Goal: Task Accomplishment & Management: Manage account settings

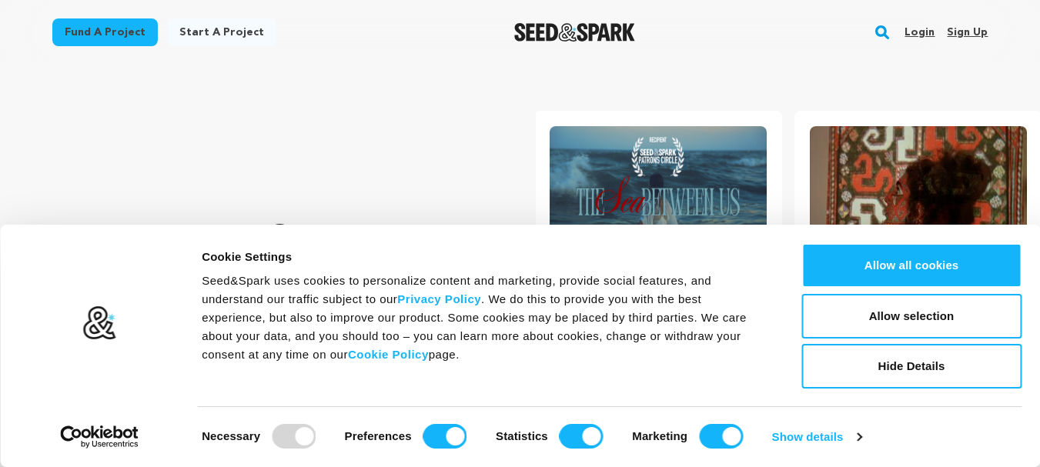
scroll to position [0, 272]
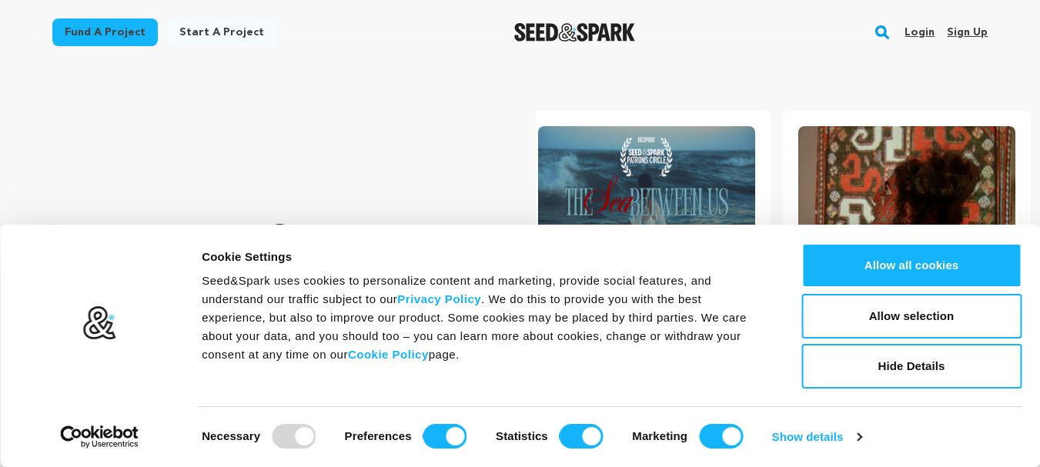
click at [953, 29] on link "Sign up" at bounding box center [967, 32] width 41 height 25
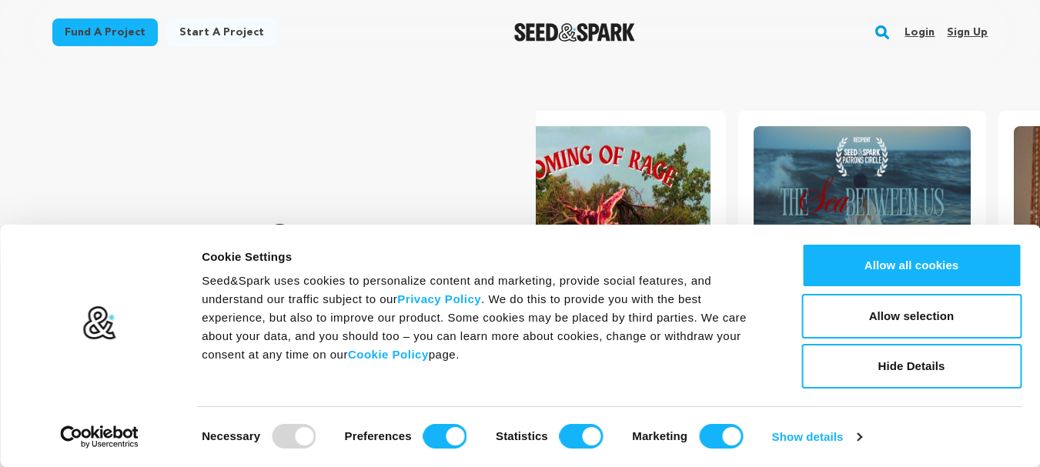
scroll to position [0, 0]
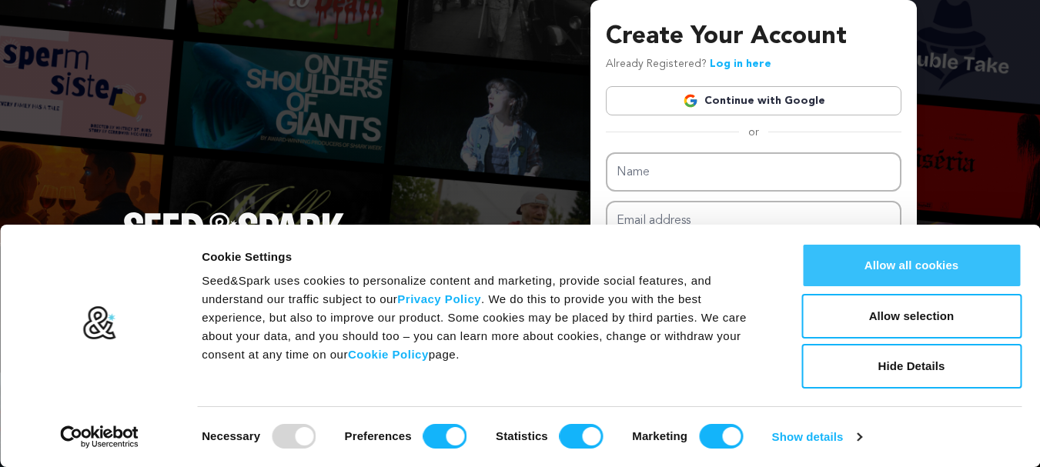
click at [893, 270] on button "Allow all cookies" at bounding box center [911, 265] width 220 height 45
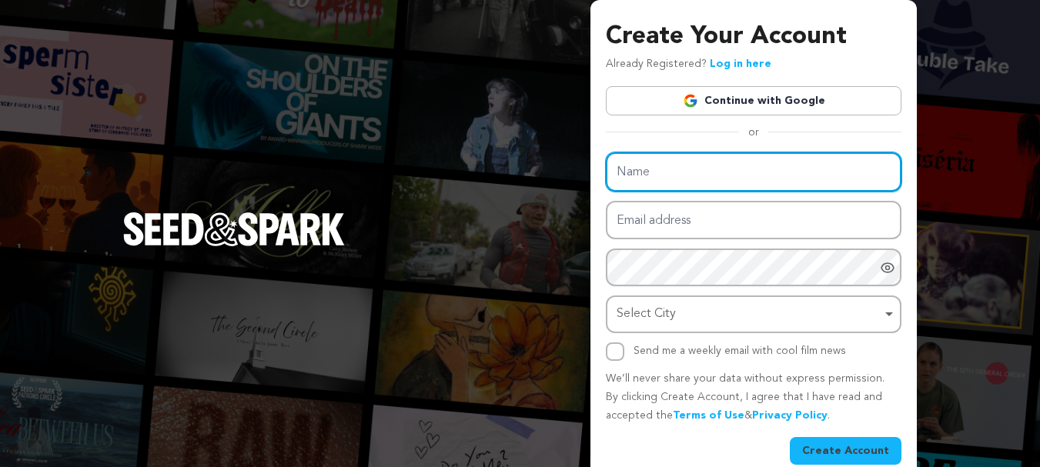
click at [703, 189] on input "Name" at bounding box center [754, 171] width 296 height 39
drag, startPoint x: 672, startPoint y: 179, endPoint x: 623, endPoint y: 177, distance: 48.5
click at [629, 179] on input "Asif Janjoa" at bounding box center [754, 171] width 296 height 39
type input "As\\"
drag, startPoint x: 640, startPoint y: 178, endPoint x: 590, endPoint y: 162, distance: 51.8
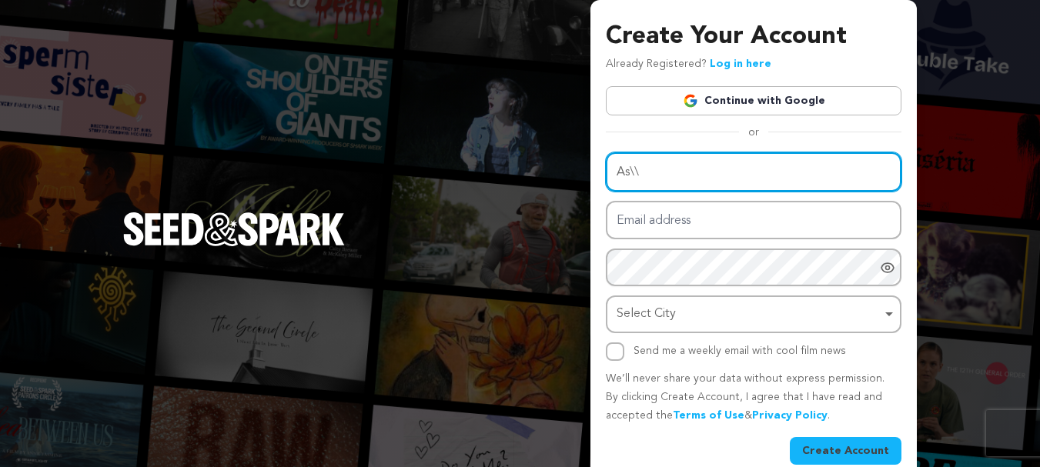
click at [575, 165] on div "Create Your Account Already Registered? Log in here Continue with Google or eyJ…" at bounding box center [520, 244] width 1040 height 489
click at [648, 171] on input "Name" at bounding box center [754, 171] width 296 height 39
type input "the stationary company"
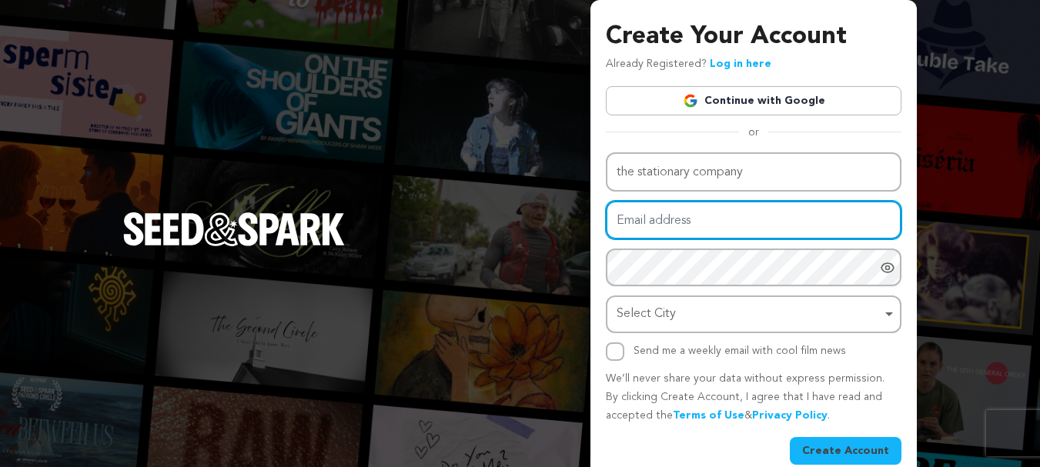
drag, startPoint x: 682, startPoint y: 222, endPoint x: 684, endPoint y: 231, distance: 9.5
click at [682, 222] on input "Email address" at bounding box center [754, 220] width 296 height 39
type input "asif.janjoa@gmail.com"
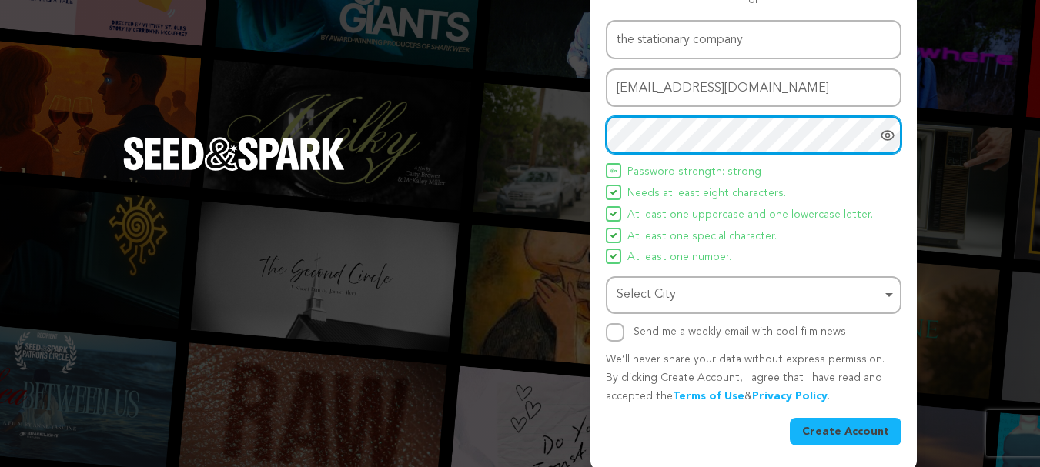
scroll to position [135, 0]
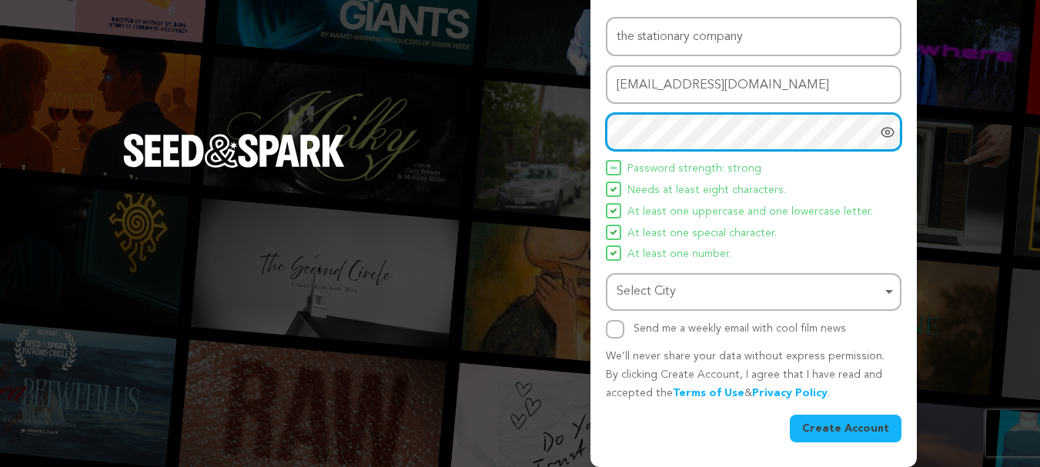
click at [710, 296] on div "Select City Remove item" at bounding box center [748, 292] width 265 height 22
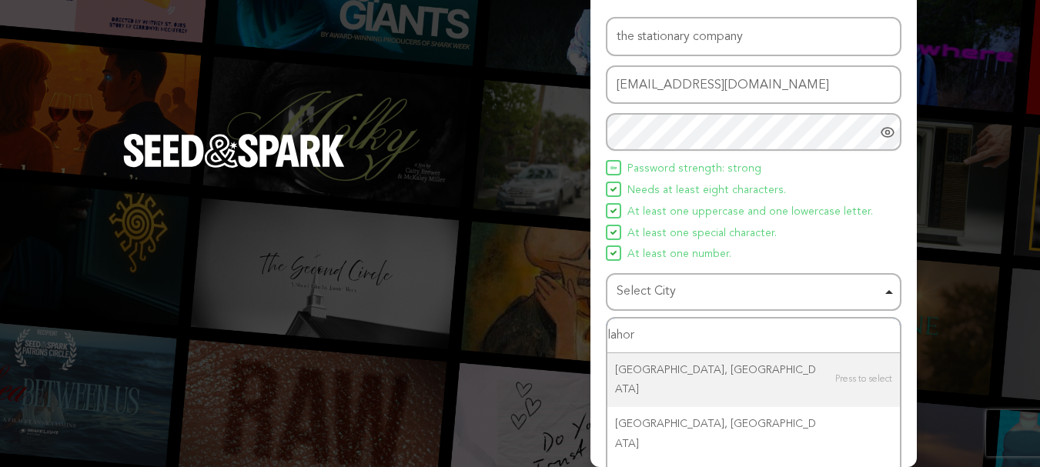
type input "lahore"
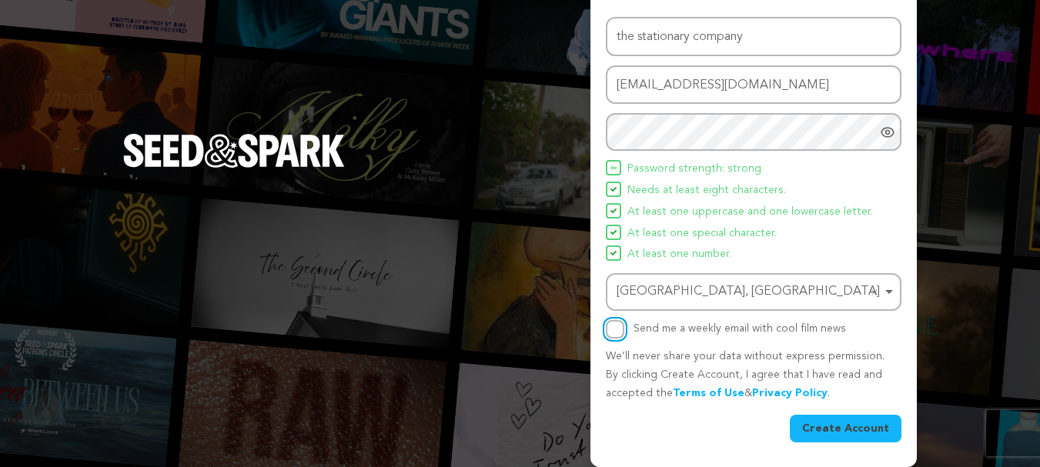
click at [615, 324] on input "Send me a weekly email with cool film news" at bounding box center [615, 329] width 18 height 18
checkbox input "true"
click at [823, 421] on button "Create Account" at bounding box center [846, 429] width 112 height 28
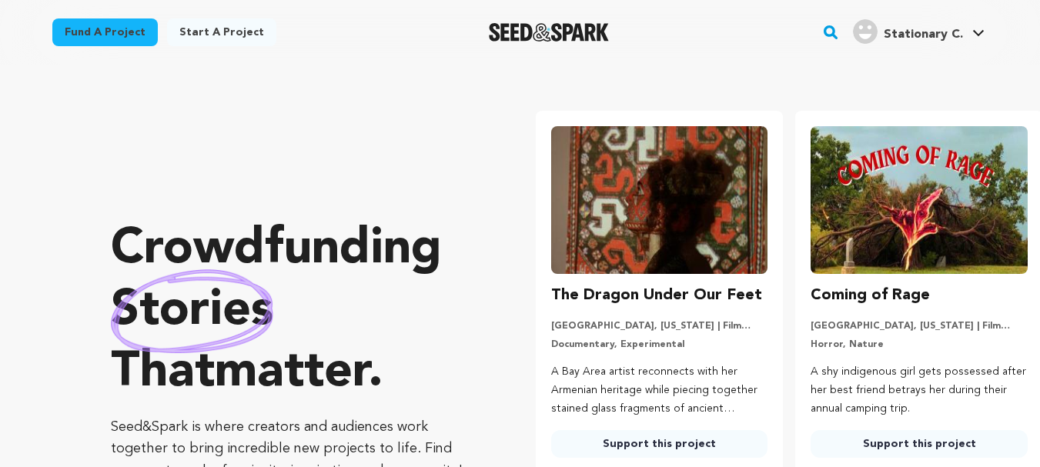
scroll to position [0, 272]
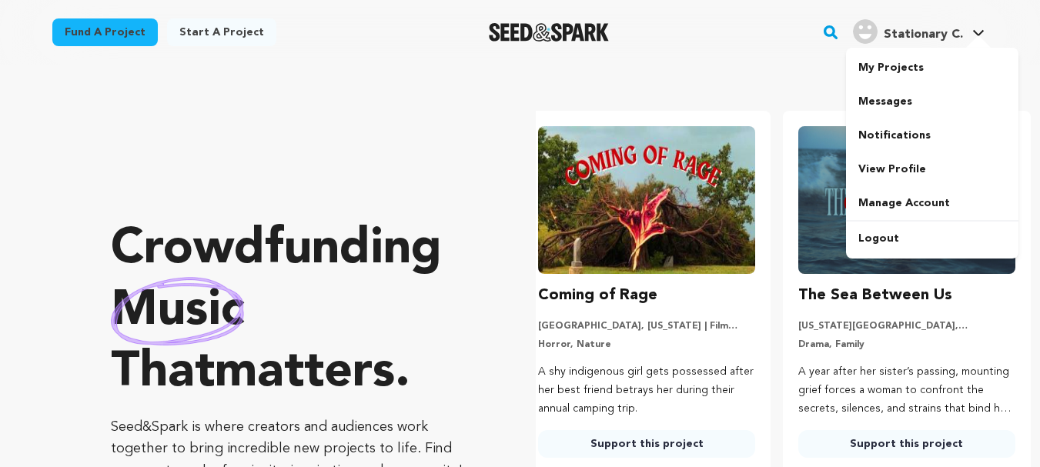
click at [976, 32] on icon at bounding box center [978, 33] width 11 height 6
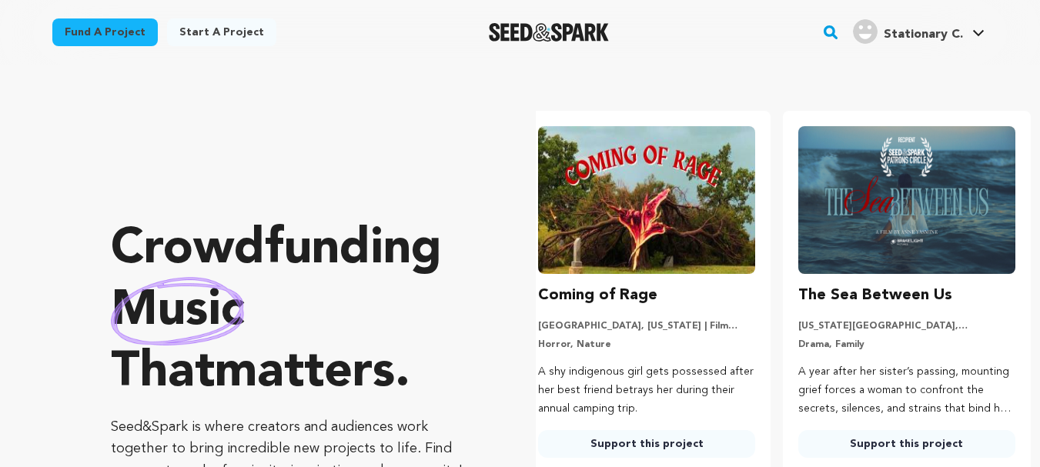
click at [951, 36] on span "Stationary C." at bounding box center [922, 34] width 79 height 12
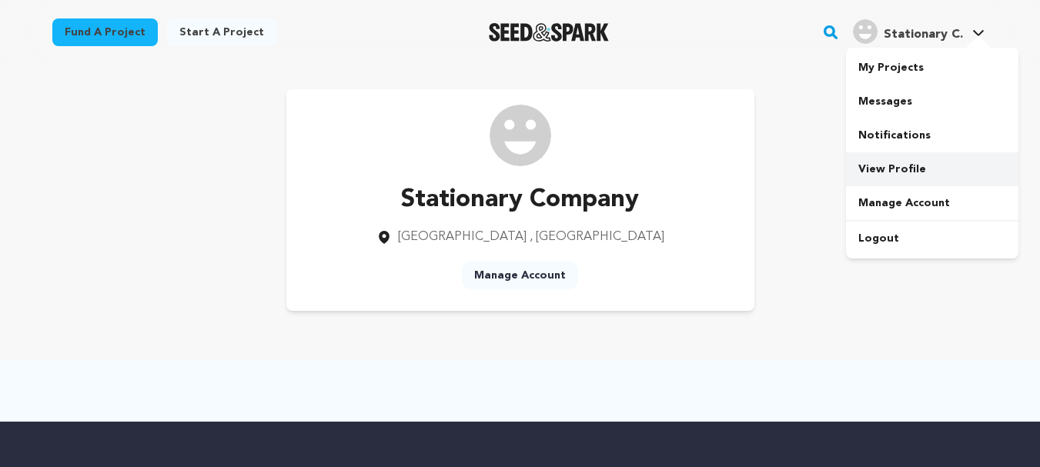
click at [912, 167] on link "View Profile" at bounding box center [932, 169] width 172 height 34
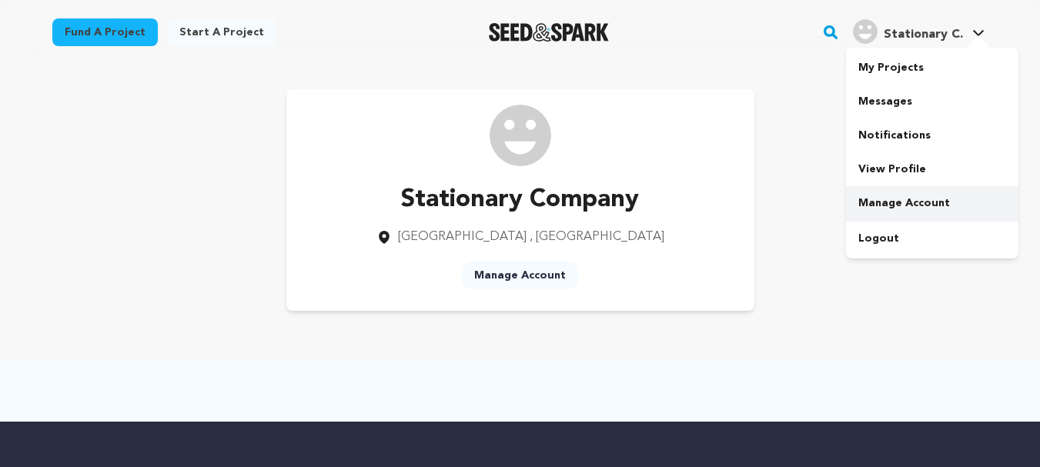
click at [904, 196] on link "Manage Account" at bounding box center [932, 203] width 172 height 34
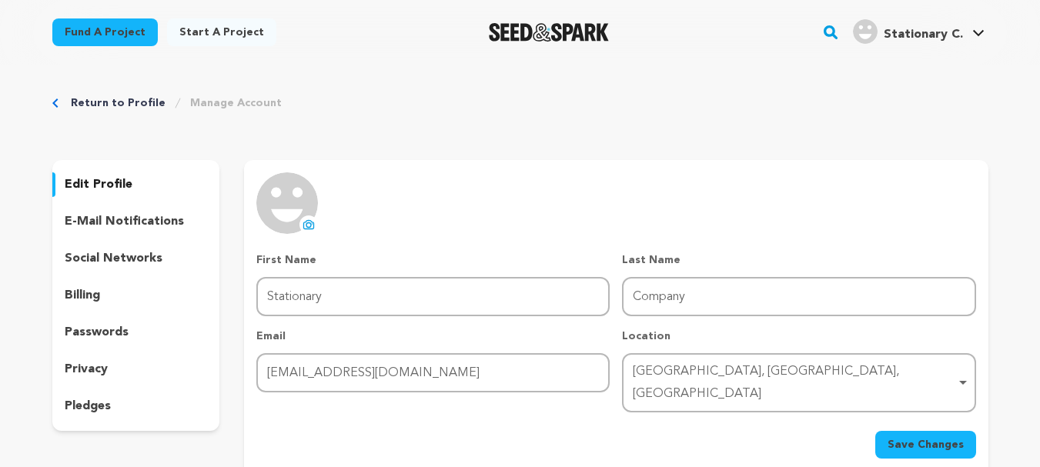
scroll to position [154, 0]
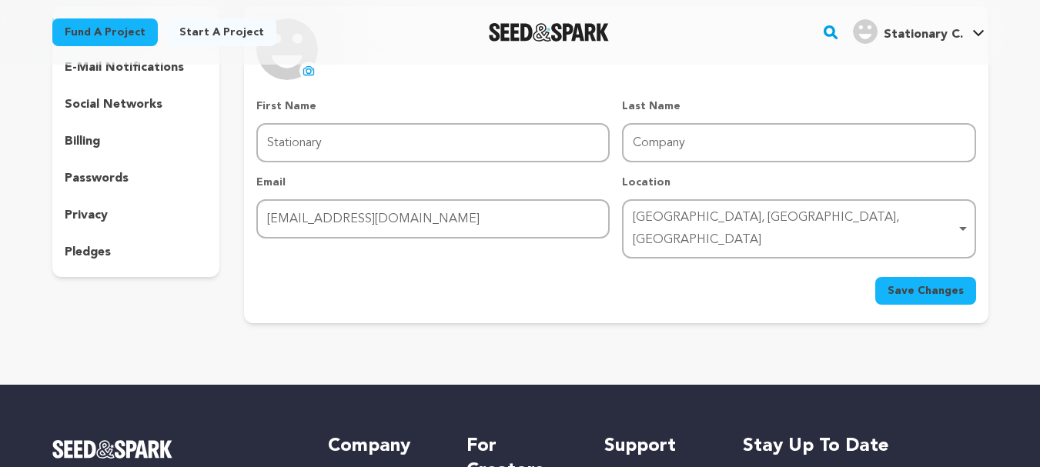
click at [687, 222] on div "[GEOGRAPHIC_DATA], [GEOGRAPHIC_DATA], [GEOGRAPHIC_DATA] Remove item" at bounding box center [794, 229] width 322 height 45
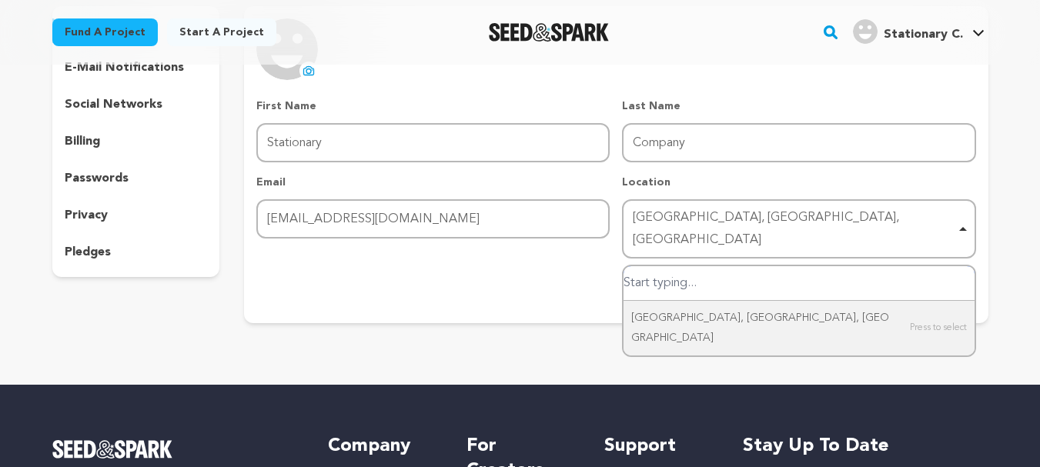
click at [686, 224] on div "Lahore, Punjab, Pakistan Remove item" at bounding box center [794, 229] width 322 height 45
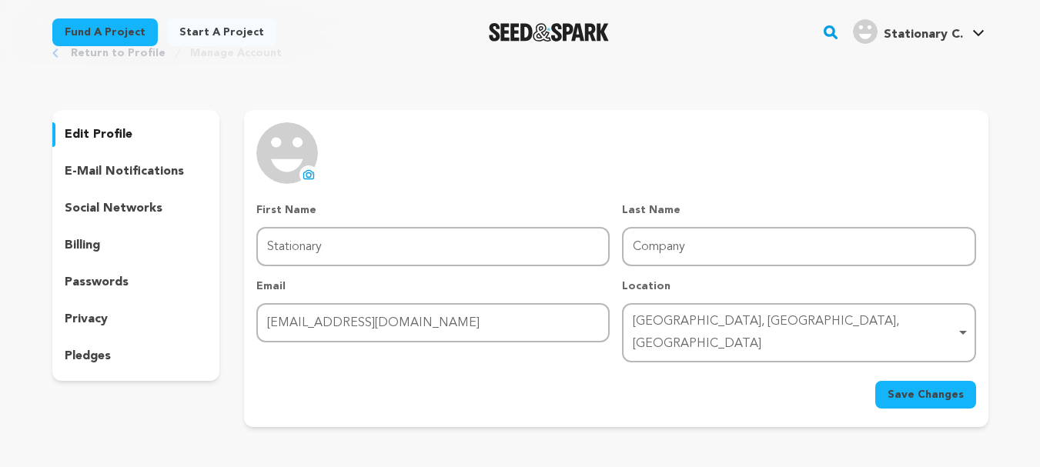
scroll to position [77, 0]
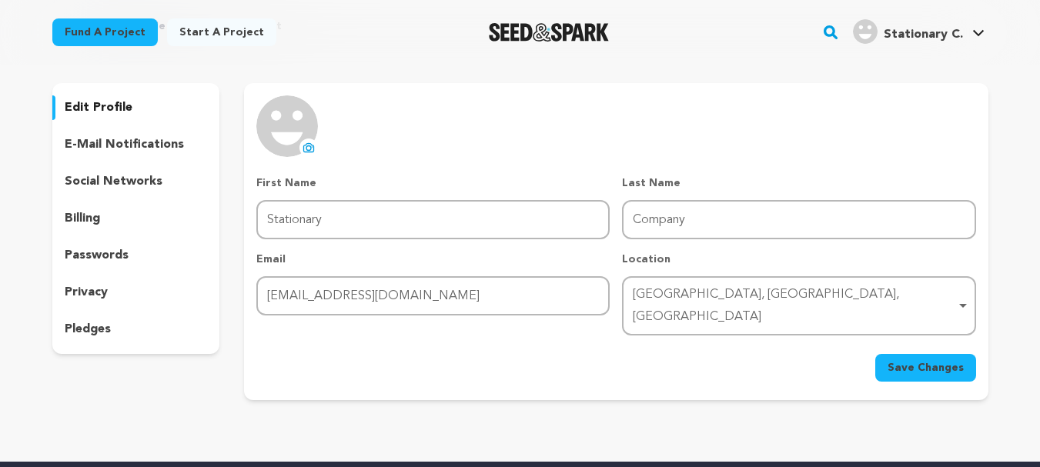
click at [733, 296] on div "Lahore, Punjab, Pakistan Remove item" at bounding box center [794, 306] width 322 height 45
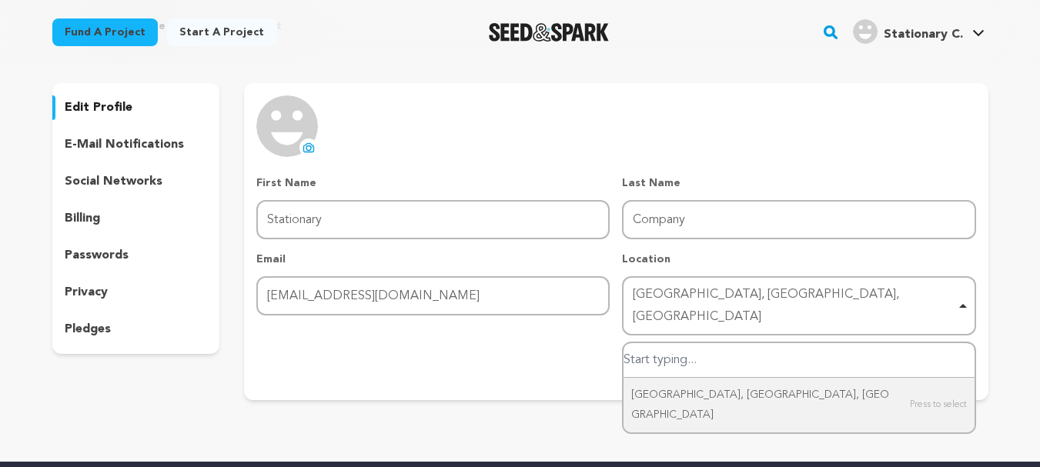
click at [733, 296] on div "Lahore, Punjab, Pakistan Remove item" at bounding box center [794, 306] width 322 height 45
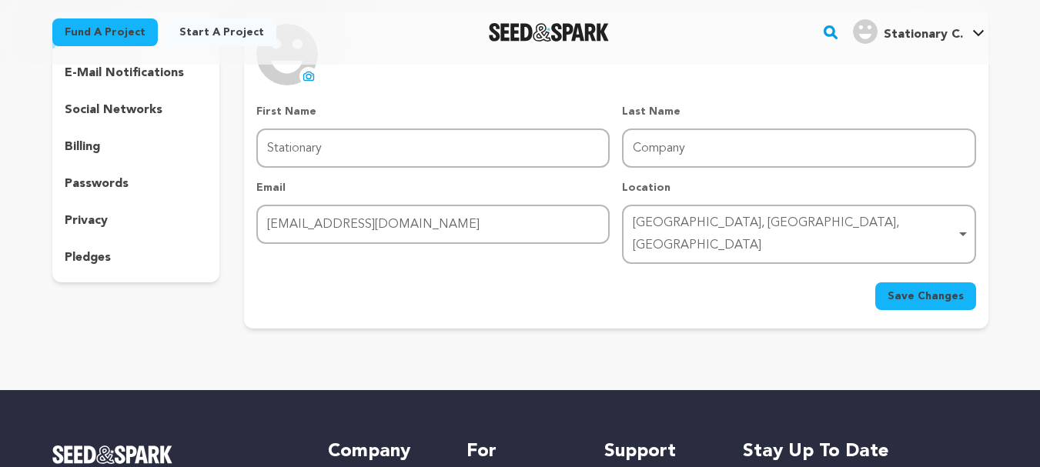
scroll to position [231, 0]
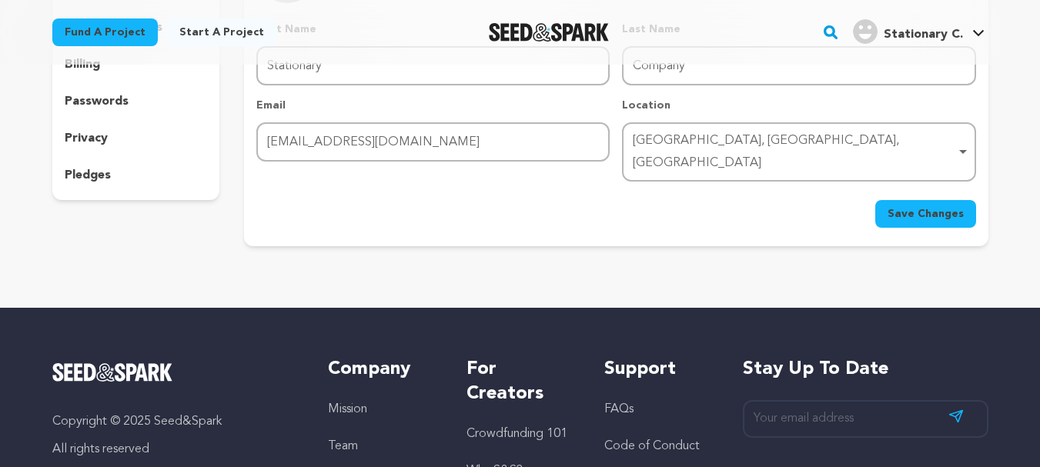
click at [916, 206] on span "Save Changes" at bounding box center [925, 213] width 76 height 15
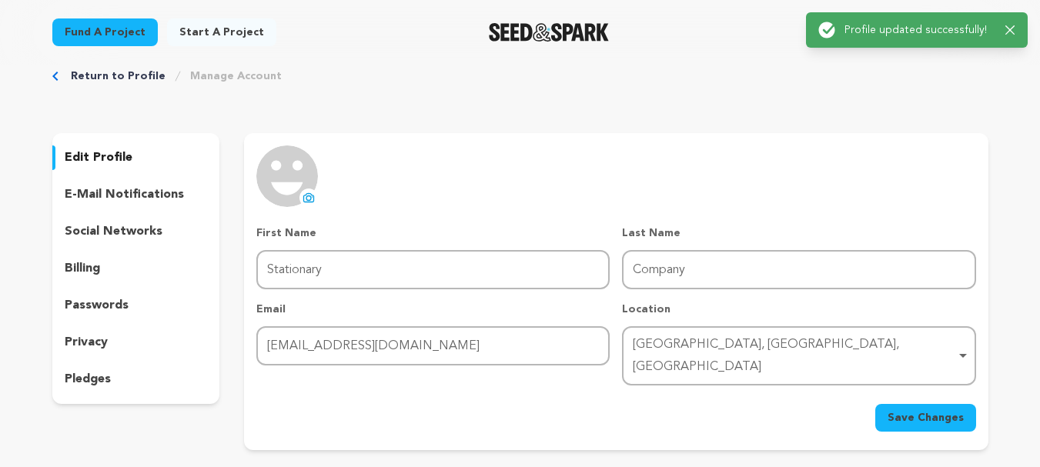
scroll to position [0, 0]
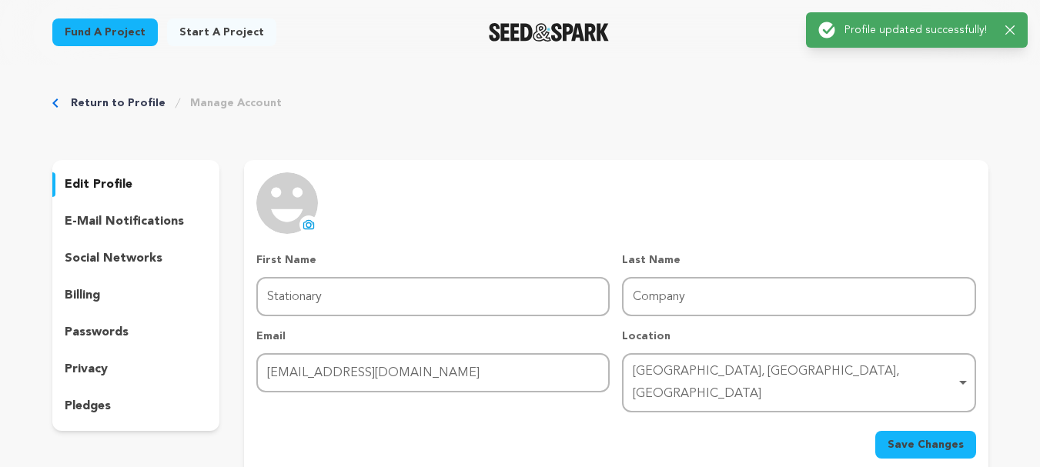
click at [1004, 28] on div "Success: Info: Warning: Error: Profile updated successfully! Close notification" at bounding box center [916, 30] width 197 height 17
click at [1015, 29] on div "Success: Info: Warning: Error: Profile updated successfully! Close notification" at bounding box center [917, 29] width 222 height 35
click at [1011, 32] on icon "button" at bounding box center [1010, 30] width 10 height 10
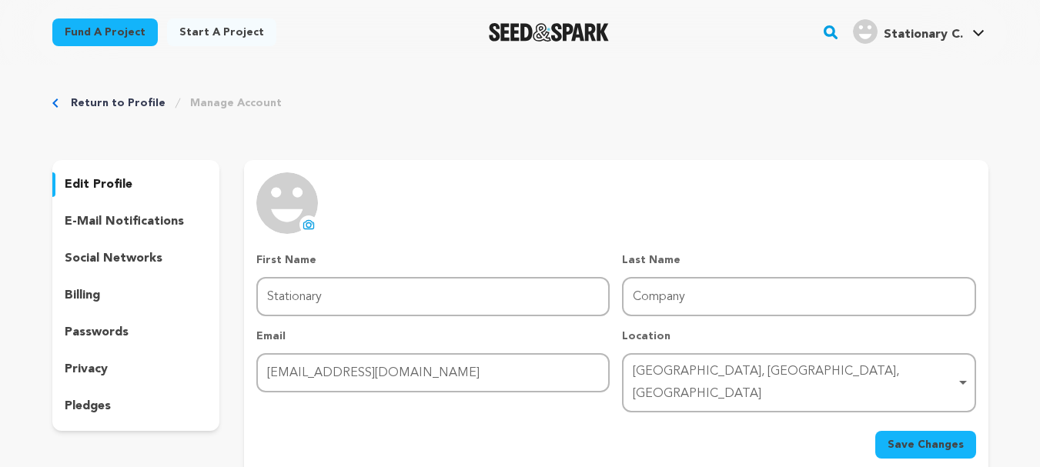
click at [979, 28] on link "Stationary C. Stationary C." at bounding box center [919, 30] width 138 height 28
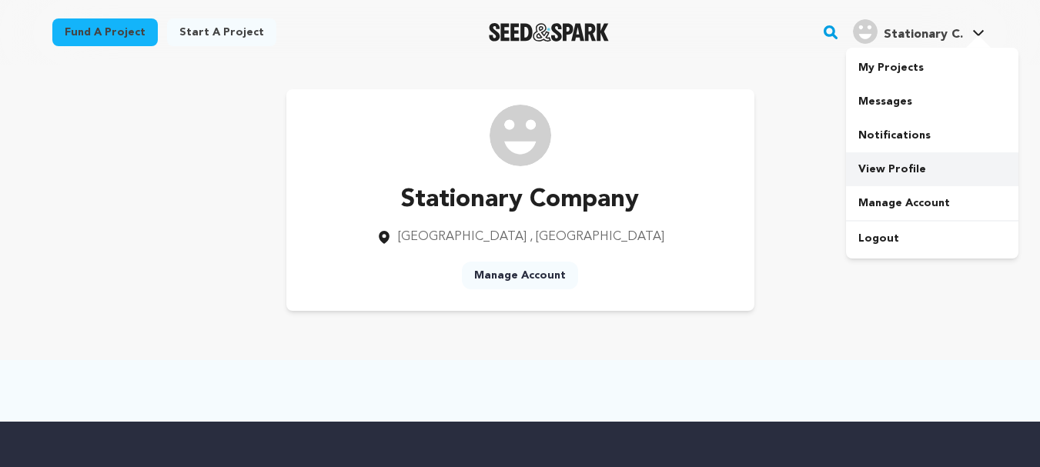
click at [904, 161] on link "View Profile" at bounding box center [932, 169] width 172 height 34
click at [892, 168] on link "View Profile" at bounding box center [932, 169] width 172 height 34
